Goal: Transaction & Acquisition: Purchase product/service

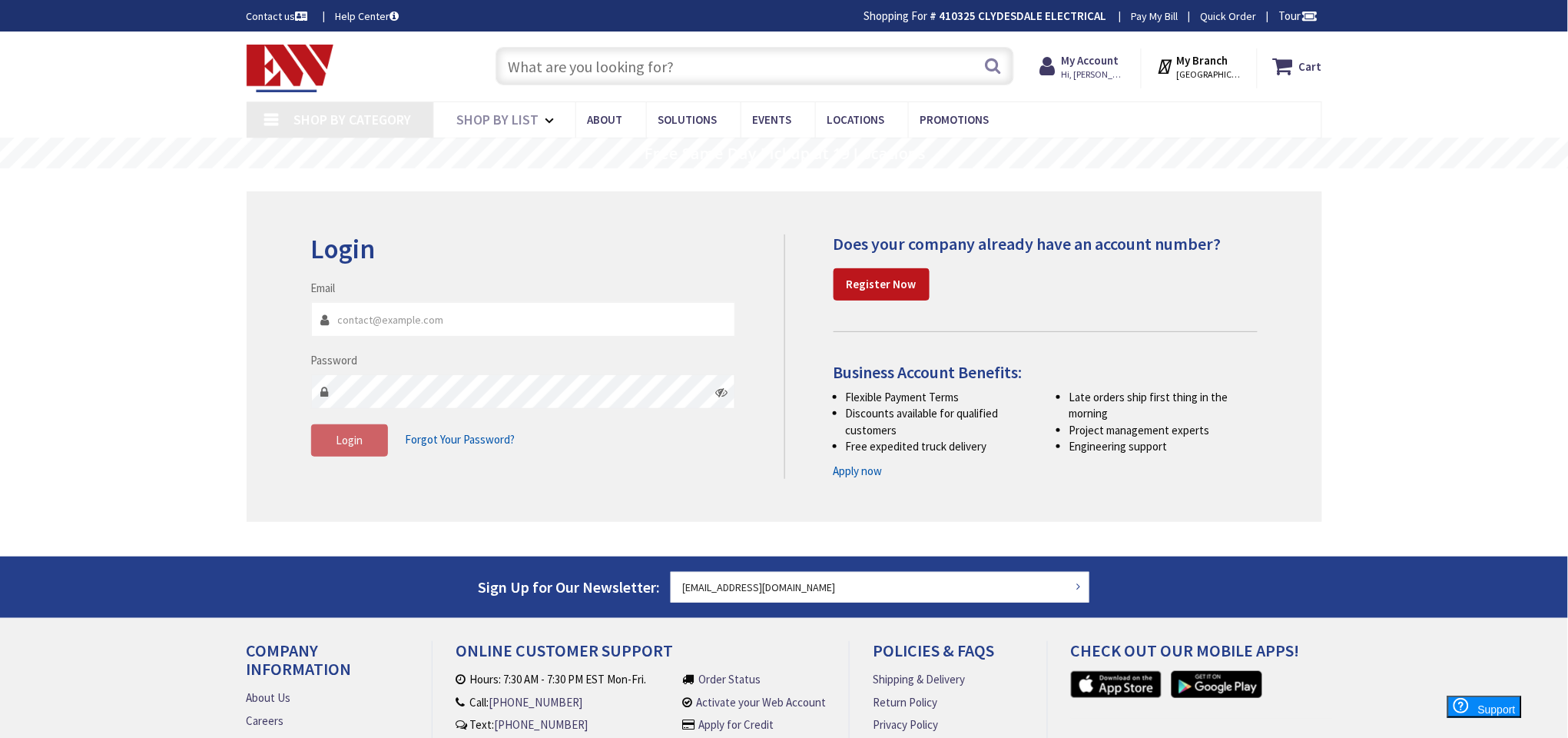
type input "[EMAIL_ADDRESS][DOMAIN_NAME]"
click at [780, 74] on input "text" at bounding box center [755, 65] width 518 height 39
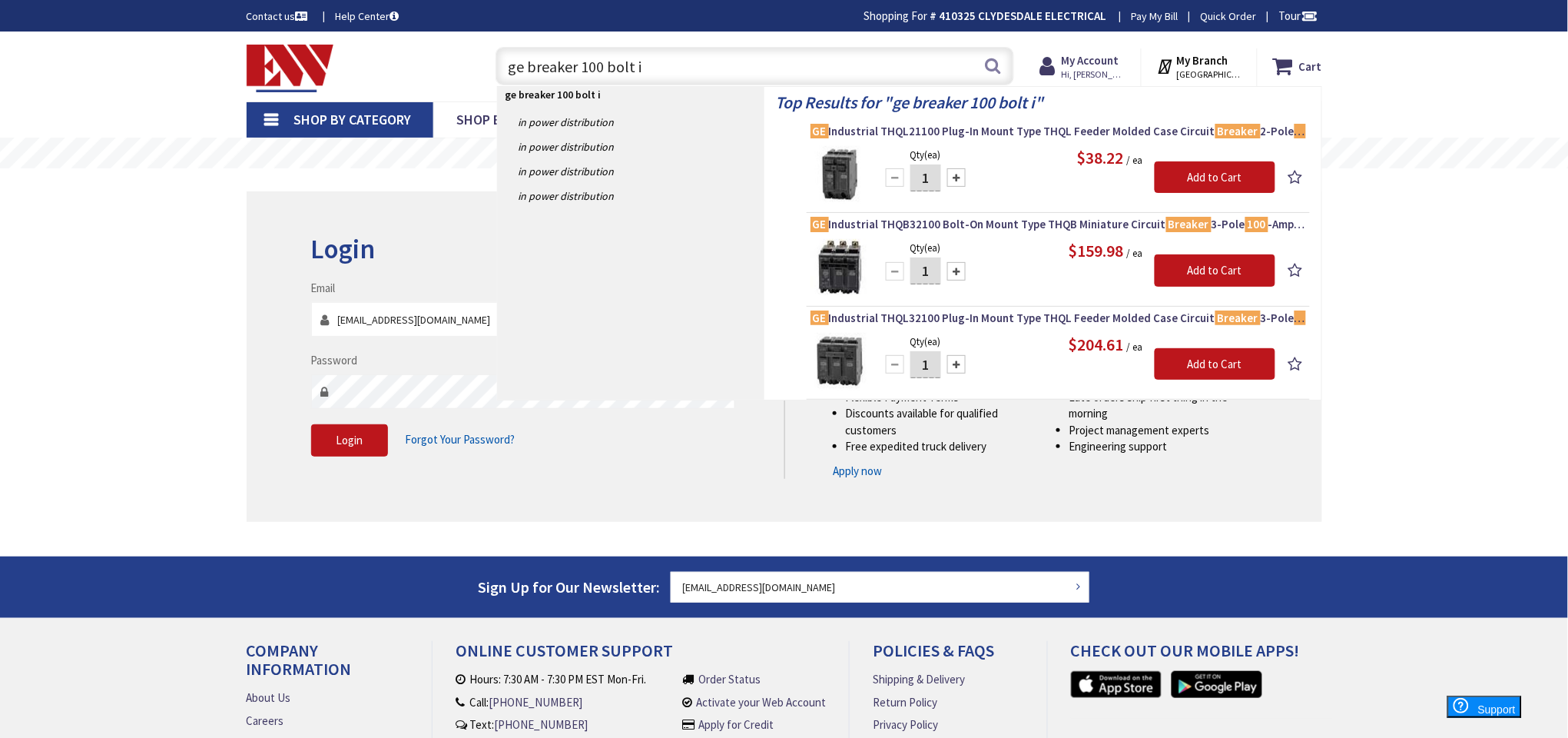
type input "ge breaker 100 bolt in"
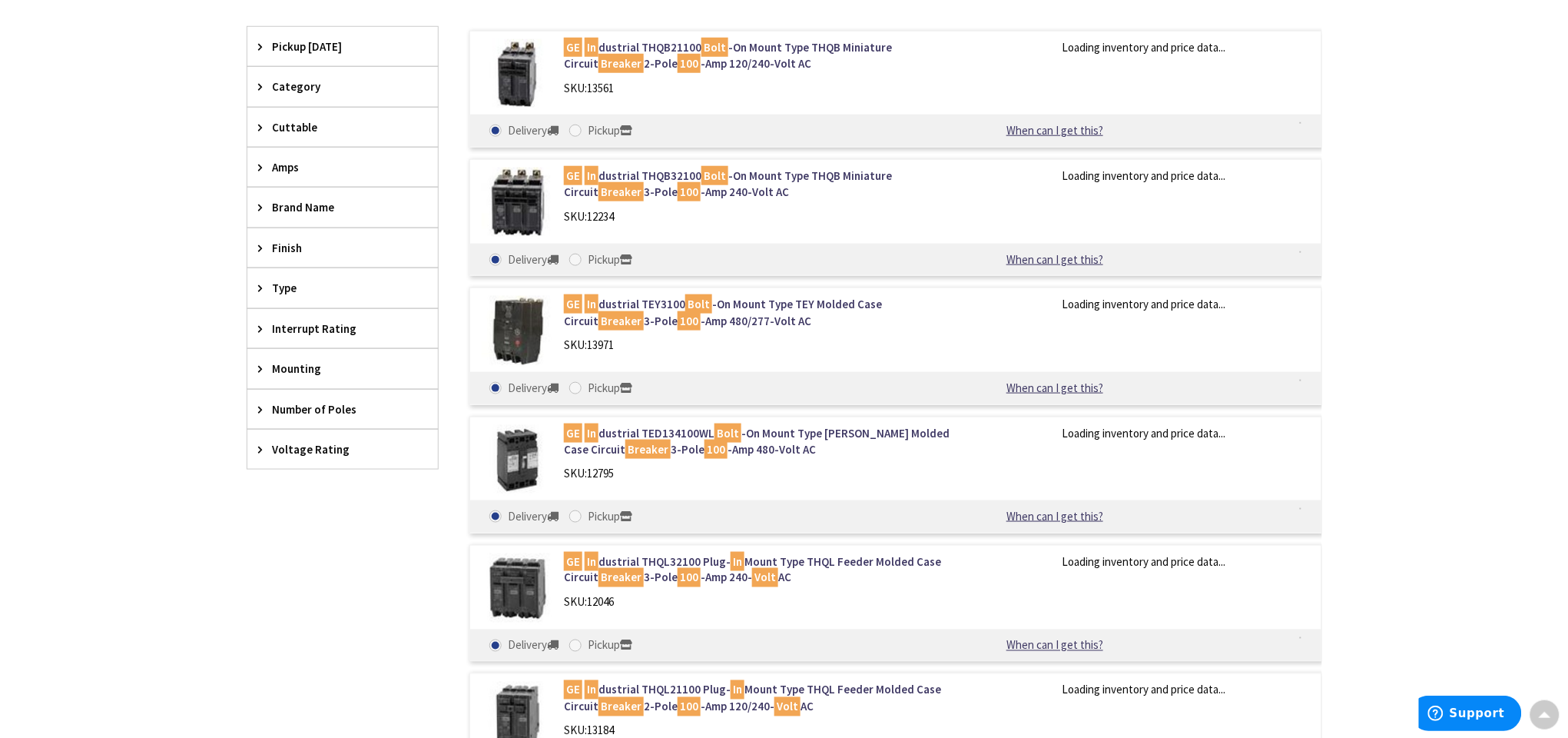
scroll to position [460, 0]
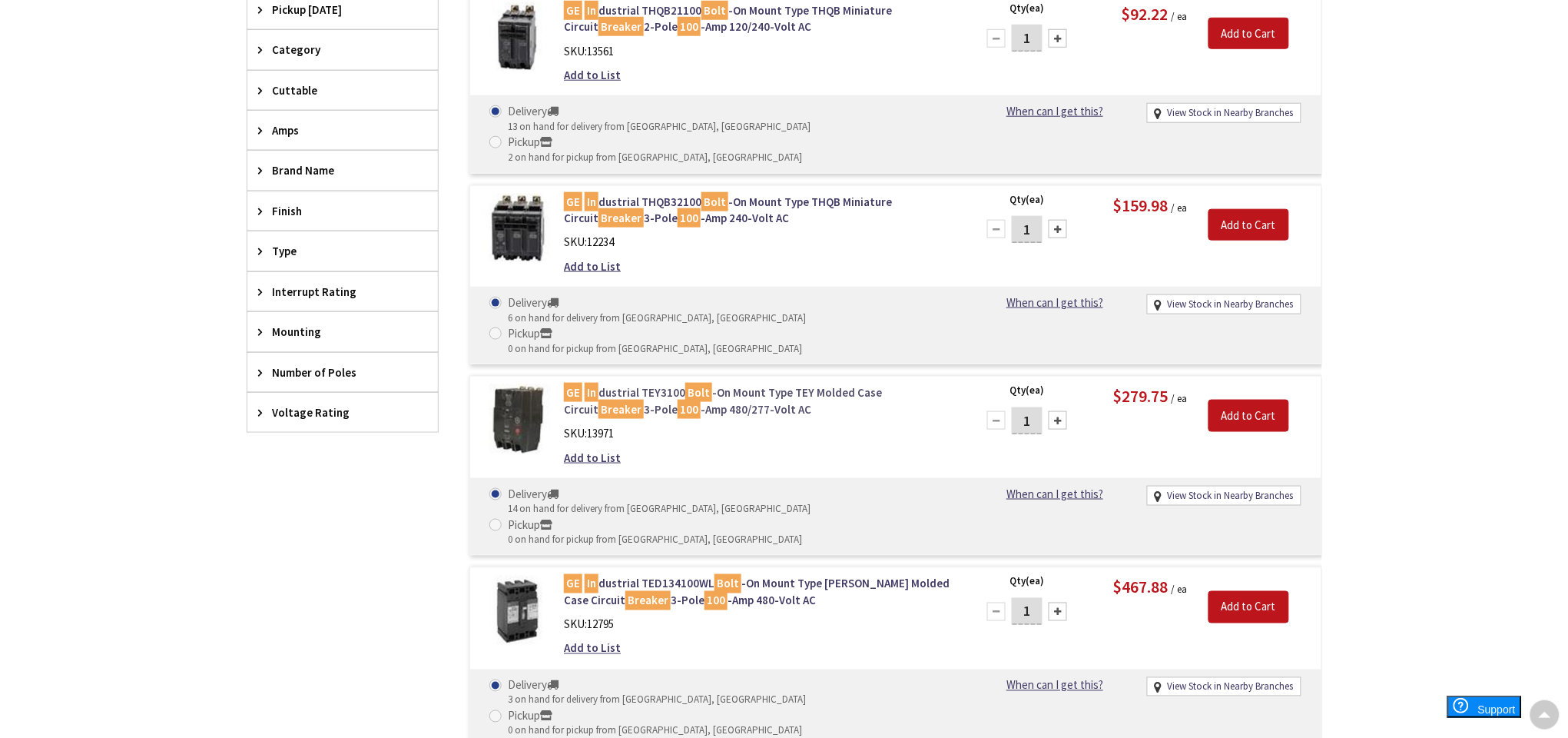
click at [656, 384] on link "GE In dustrial TEY3100 Bolt -On Mount Type TEY Molded Case Circuit Breaker 3-Po…" at bounding box center [759, 400] width 391 height 33
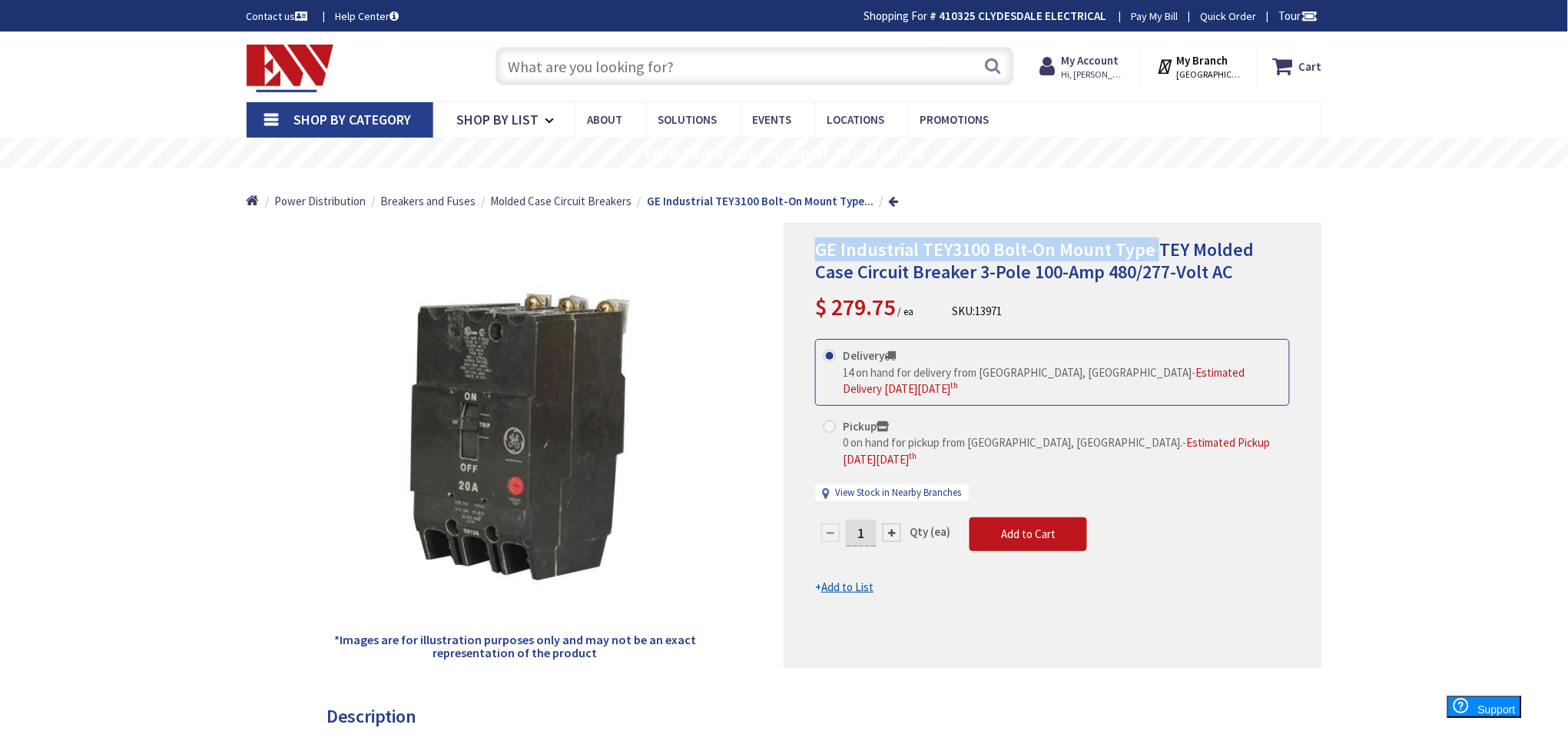
drag, startPoint x: 819, startPoint y: 246, endPoint x: 1157, endPoint y: 249, distance: 338.0
click at [1157, 249] on span "GE Industrial TEY3100 Bolt-On Mount Type TEY Molded Case Circuit Breaker 3-Pole…" at bounding box center [1035, 260] width 439 height 46
click at [1154, 247] on span "GE Industrial TEY3100 Bolt-On Mount Type TEY Molded Case Circuit Breaker 3-Pole…" at bounding box center [1035, 260] width 439 height 46
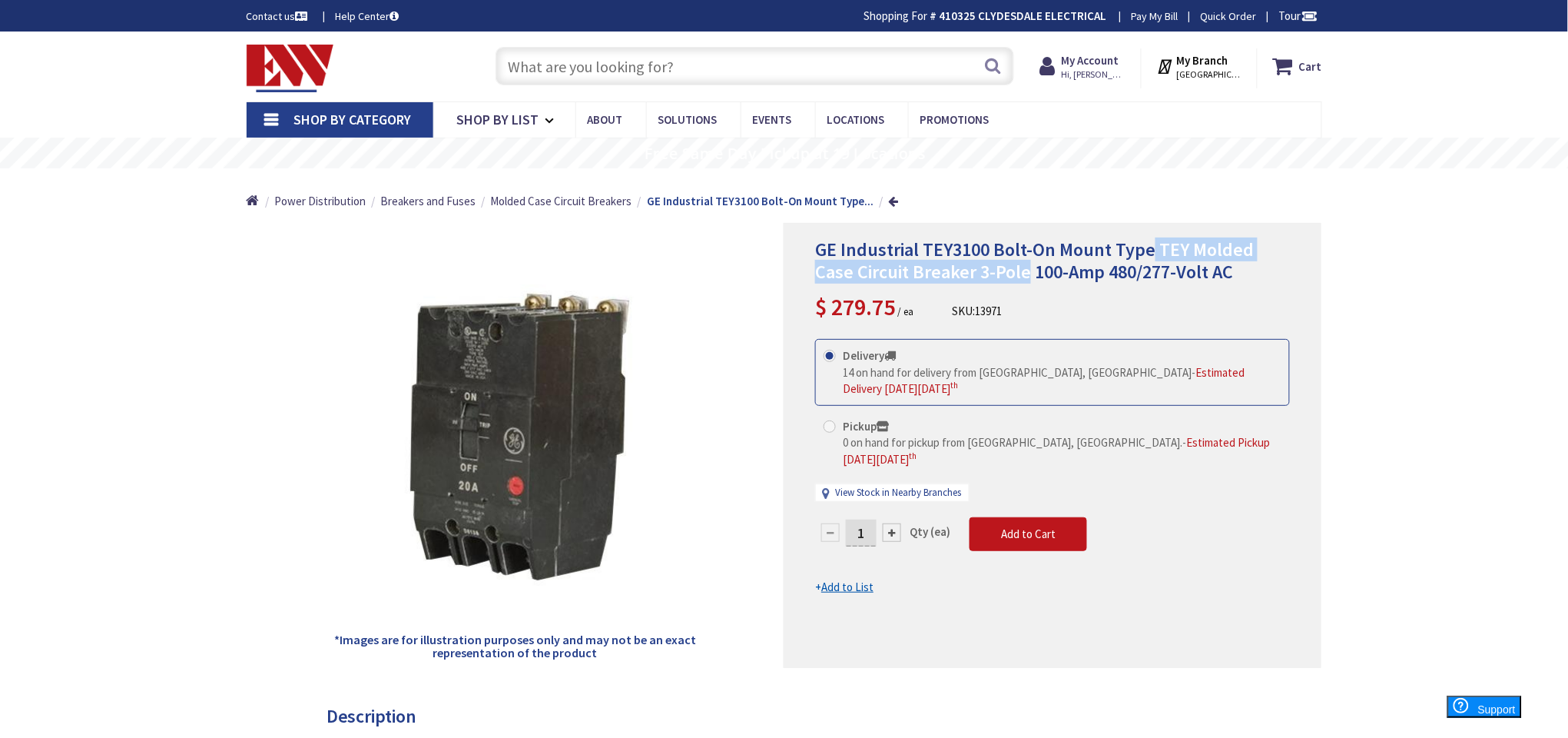
drag, startPoint x: 1152, startPoint y: 247, endPoint x: 982, endPoint y: 270, distance: 171.5
click at [986, 272] on span "GE Industrial TEY3100 Bolt-On Mount Type TEY Molded Case Circuit Breaker 3-Pole…" at bounding box center [1035, 260] width 439 height 46
copy span "TEY Molded Case Circuit Breaker 3-Pole"
click at [709, 77] on input "text" at bounding box center [755, 65] width 518 height 39
paste input "TEY Molded Case Circuit Breaker 3-Pole"
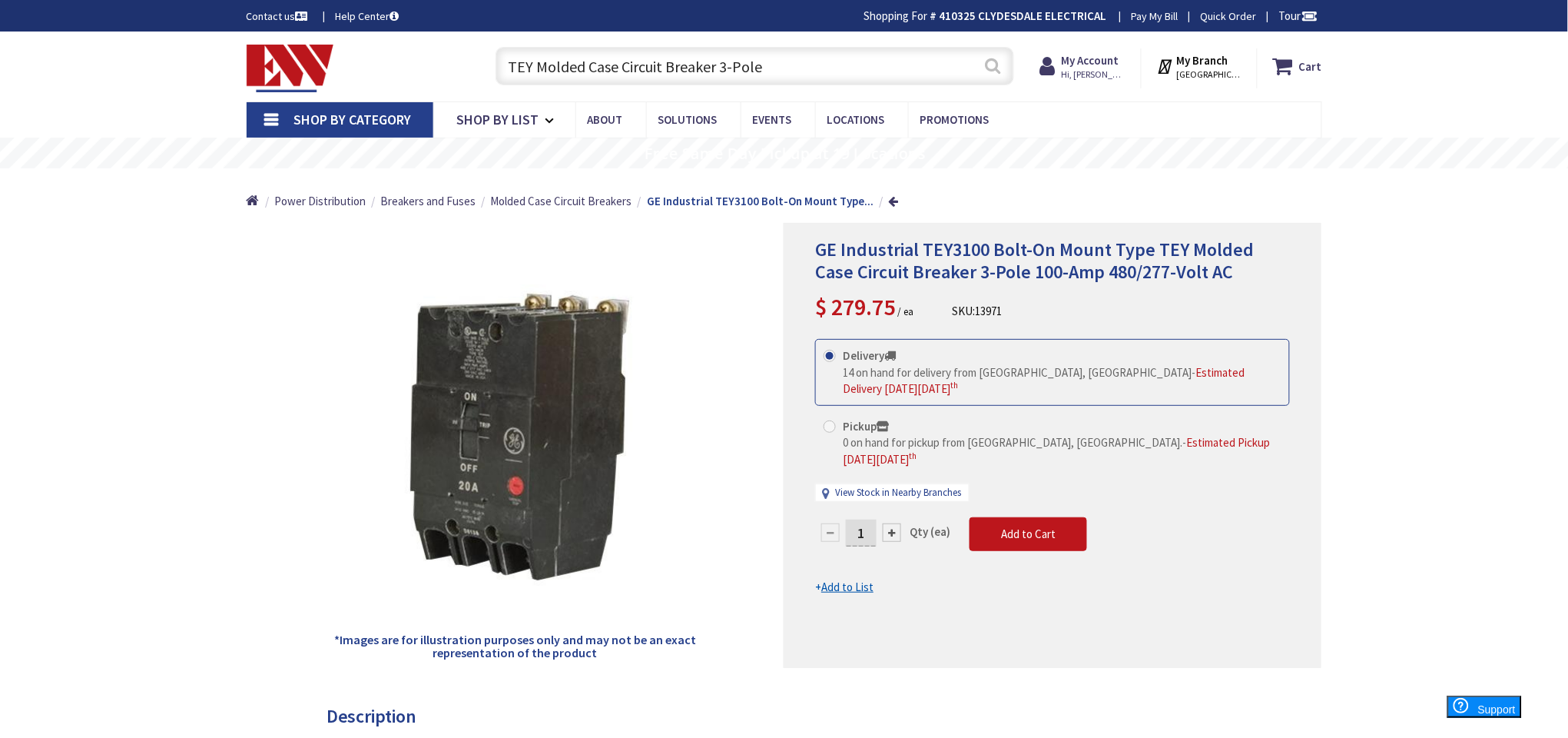
type input "TEY Molded Case Circuit Breaker 3-Pole"
click at [987, 67] on button "Search" at bounding box center [992, 65] width 20 height 35
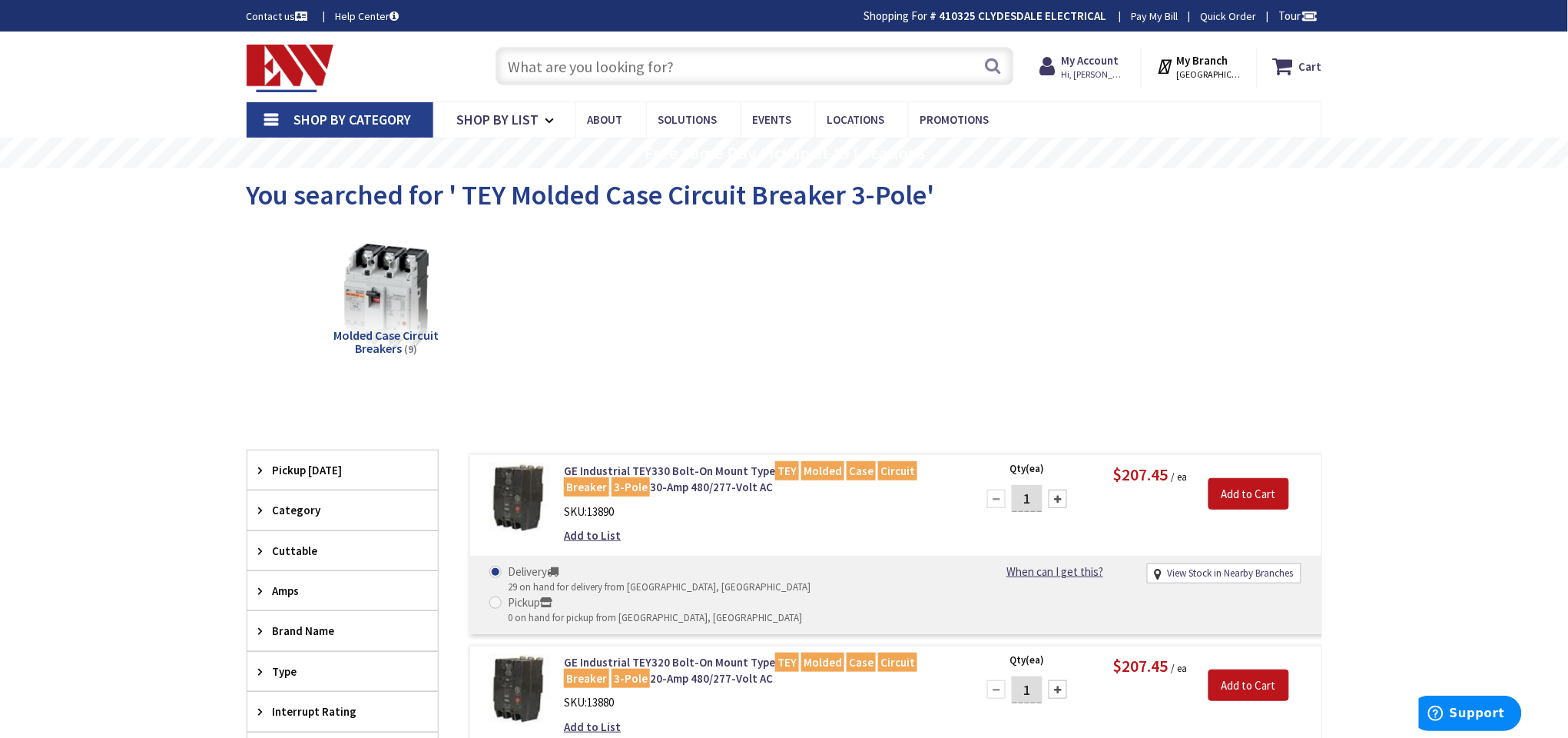
click at [691, 62] on input "text" at bounding box center [755, 65] width 518 height 39
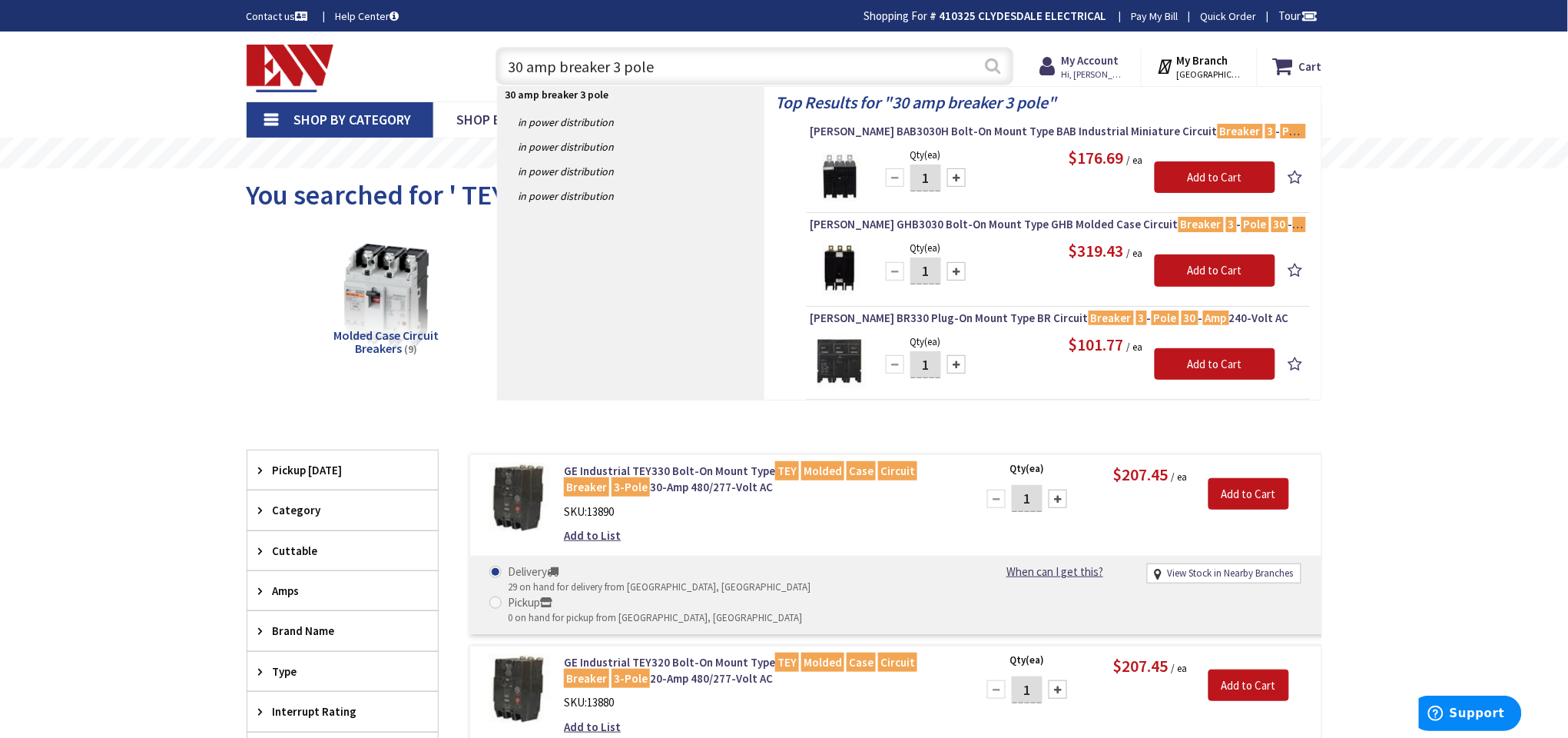
type input "30 amp breaker 3 pole"
click at [989, 74] on button "Search" at bounding box center [992, 65] width 20 height 35
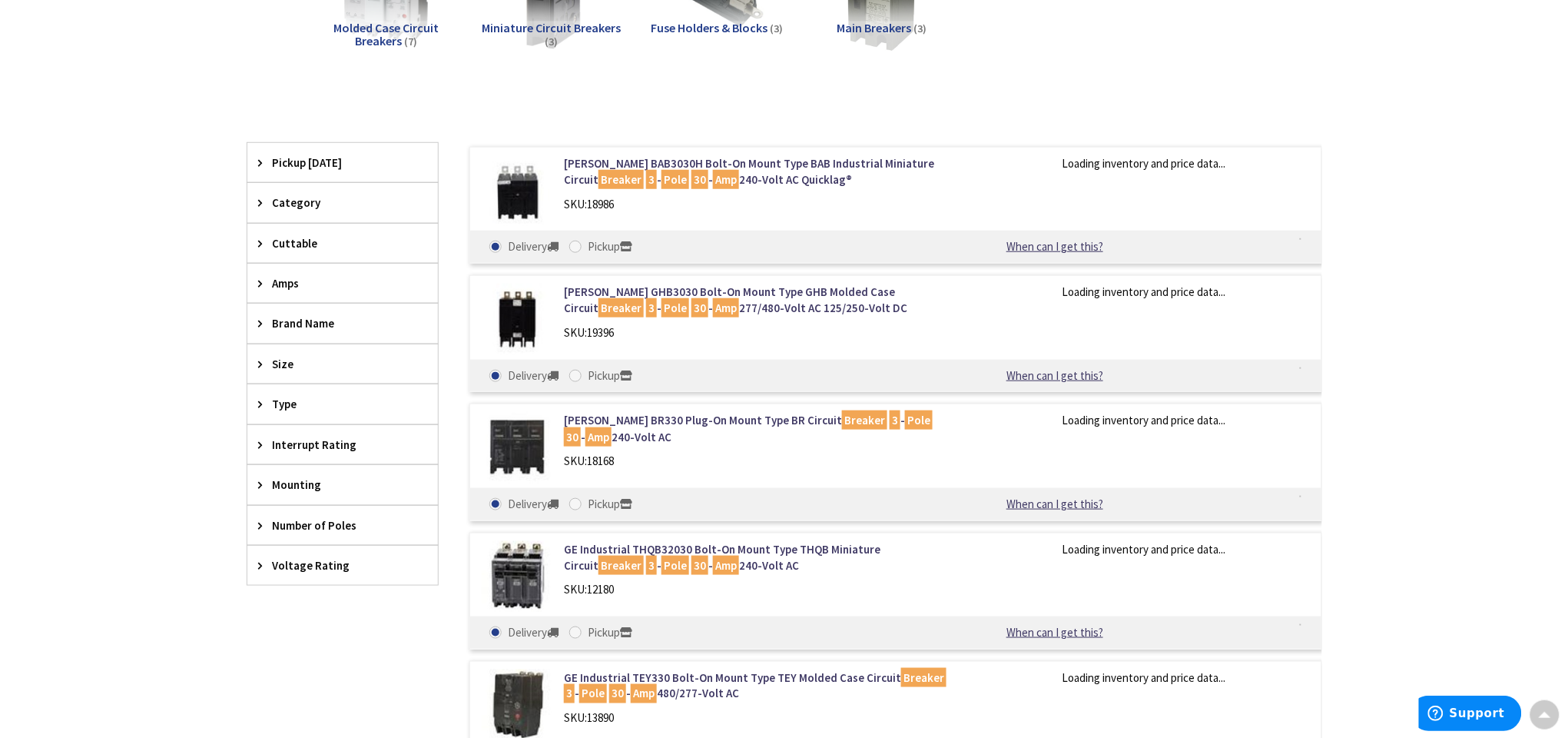
scroll to position [346, 0]
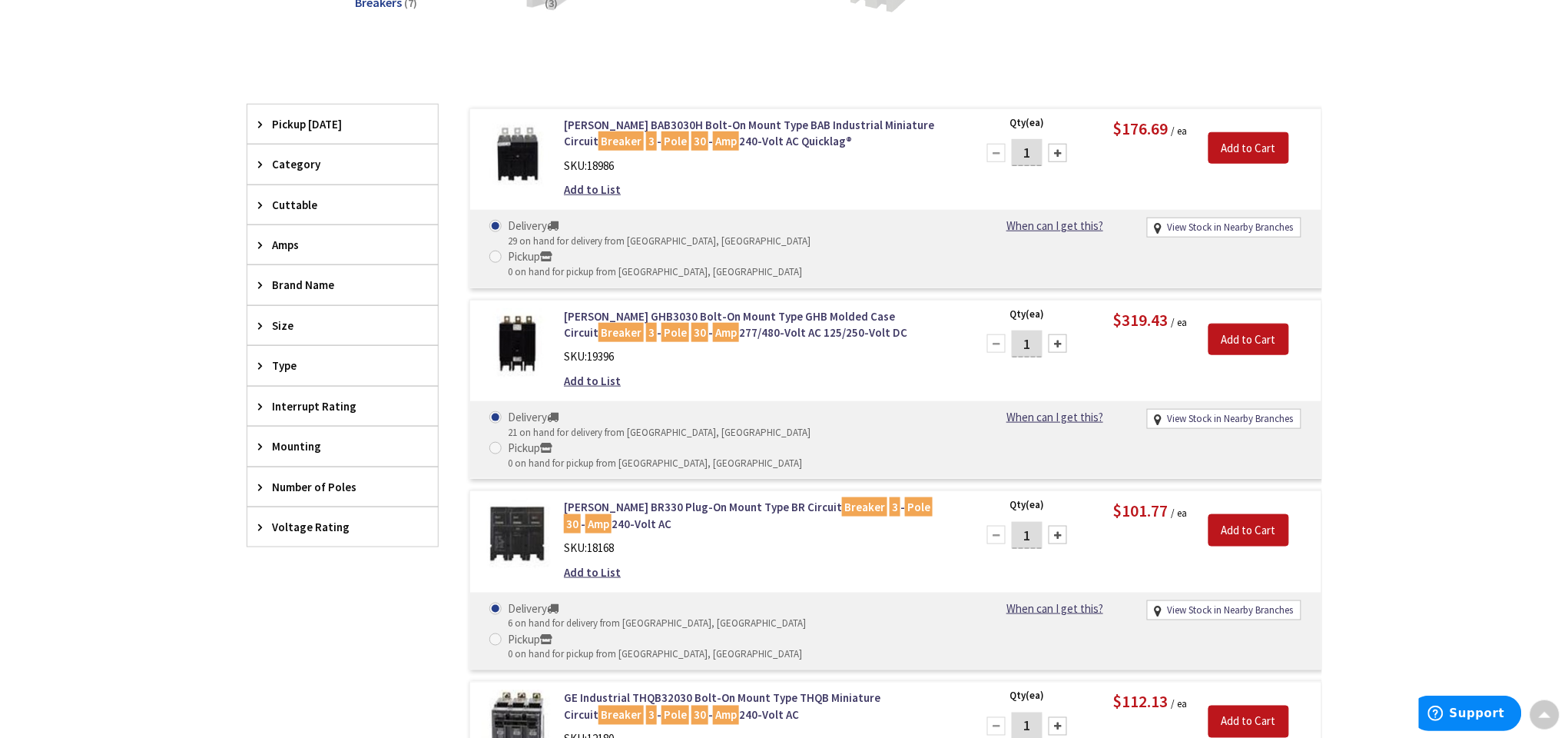
click at [203, 302] on div "Skip to Content Toggle Nav Search Cart My Cart Close" at bounding box center [784, 566] width 1568 height 1762
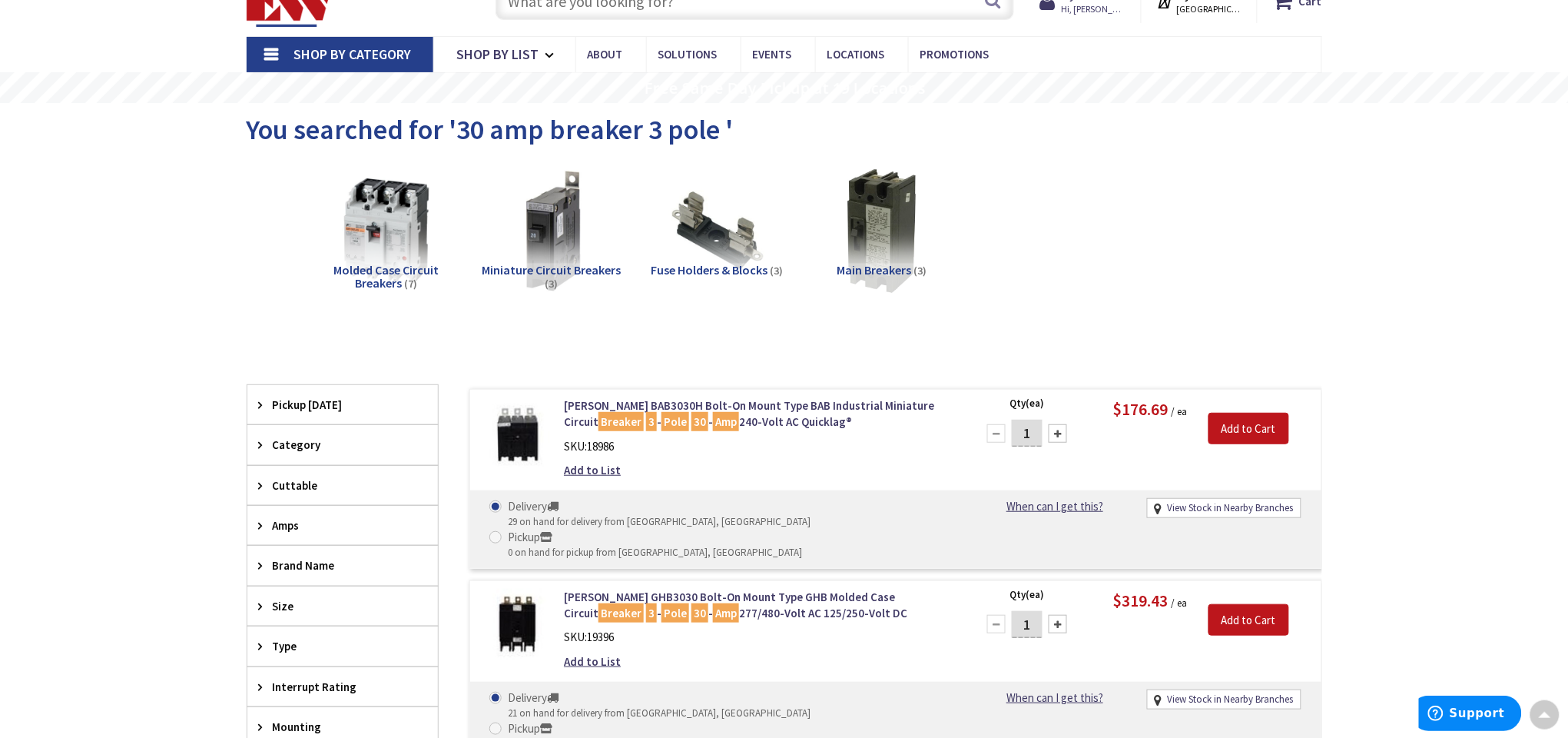
scroll to position [0, 0]
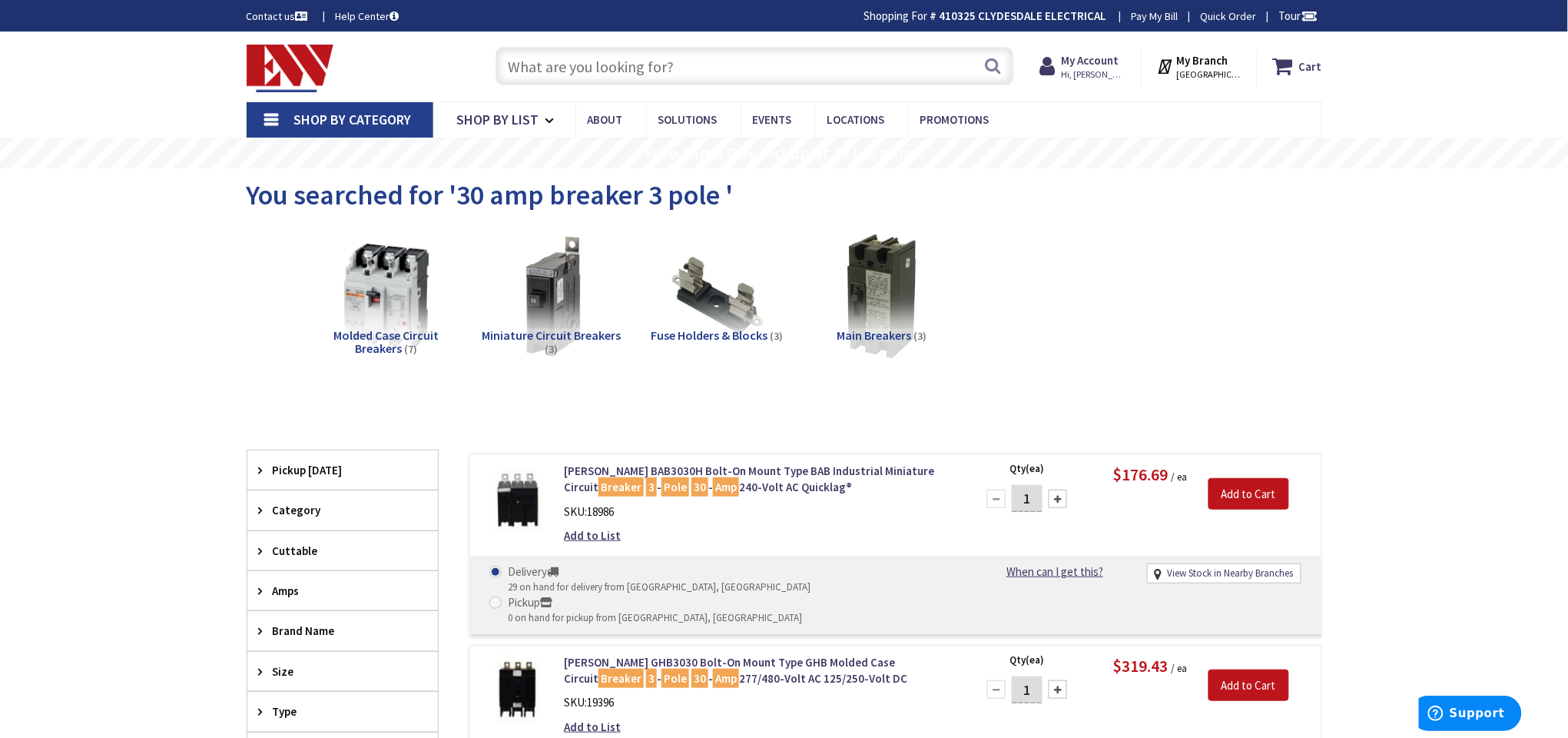
click at [670, 68] on input "text" at bounding box center [755, 65] width 518 height 39
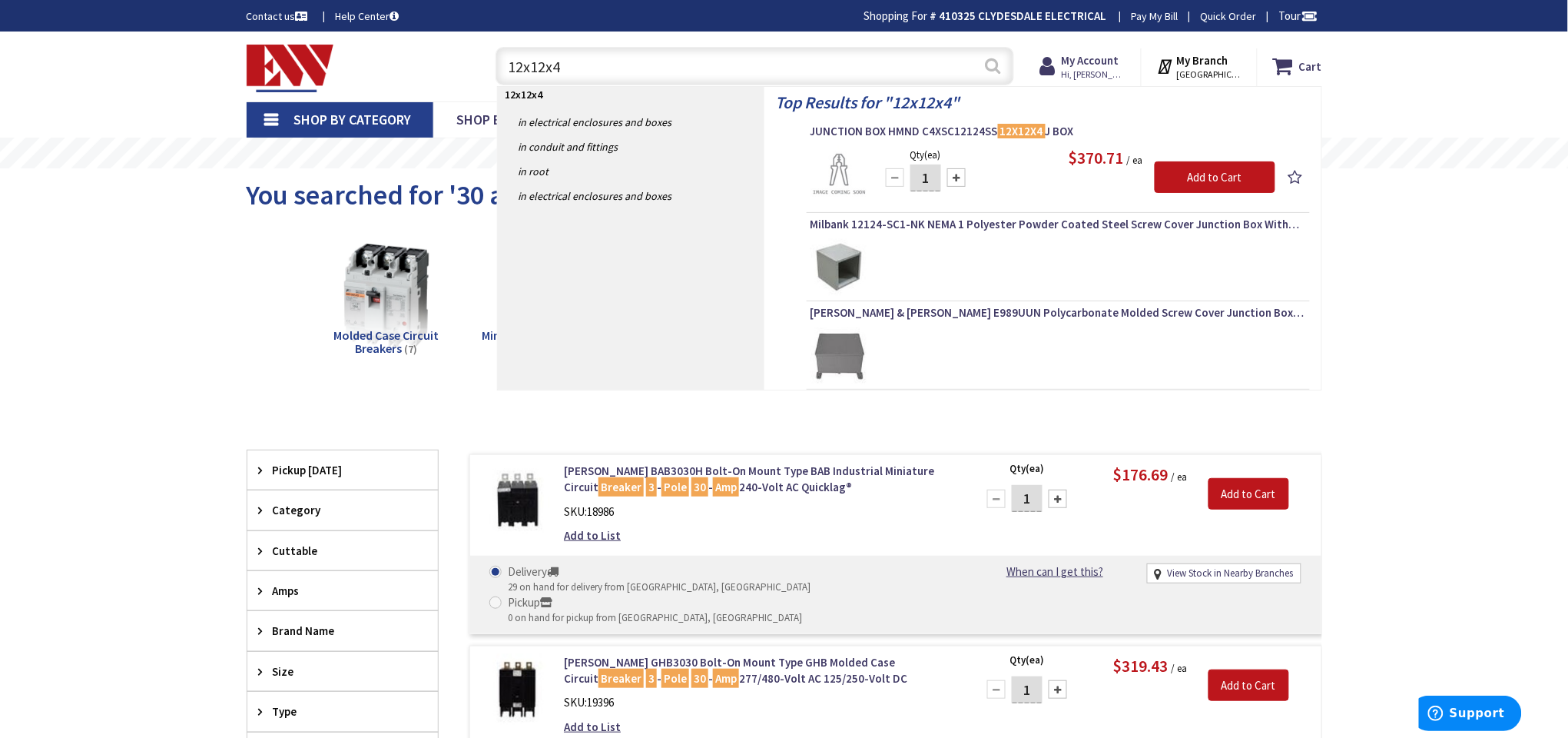
type input "12x12x4"
click at [993, 64] on button "Search" at bounding box center [992, 65] width 20 height 35
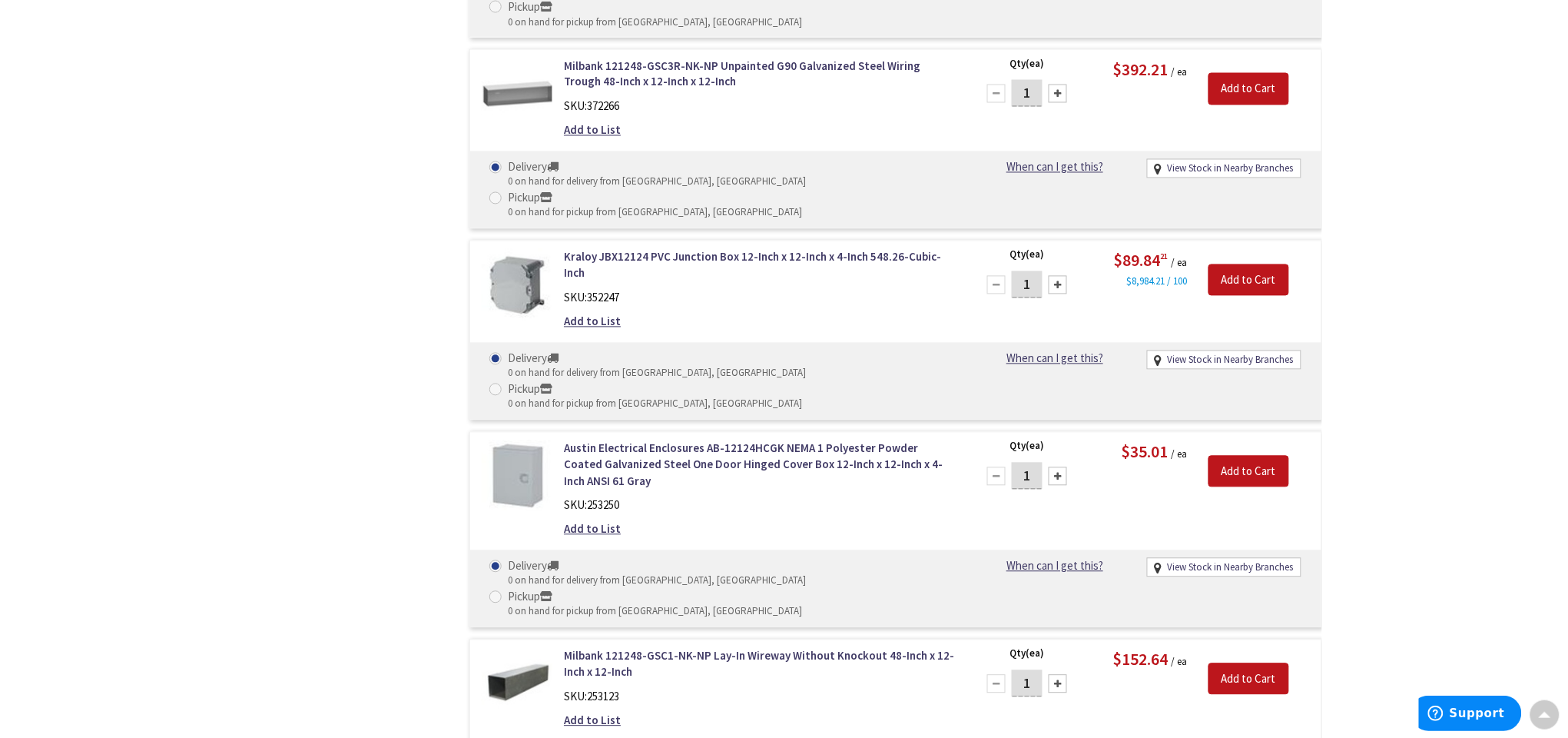
scroll to position [3307, 0]
